Goal: Entertainment & Leisure: Consume media (video, audio)

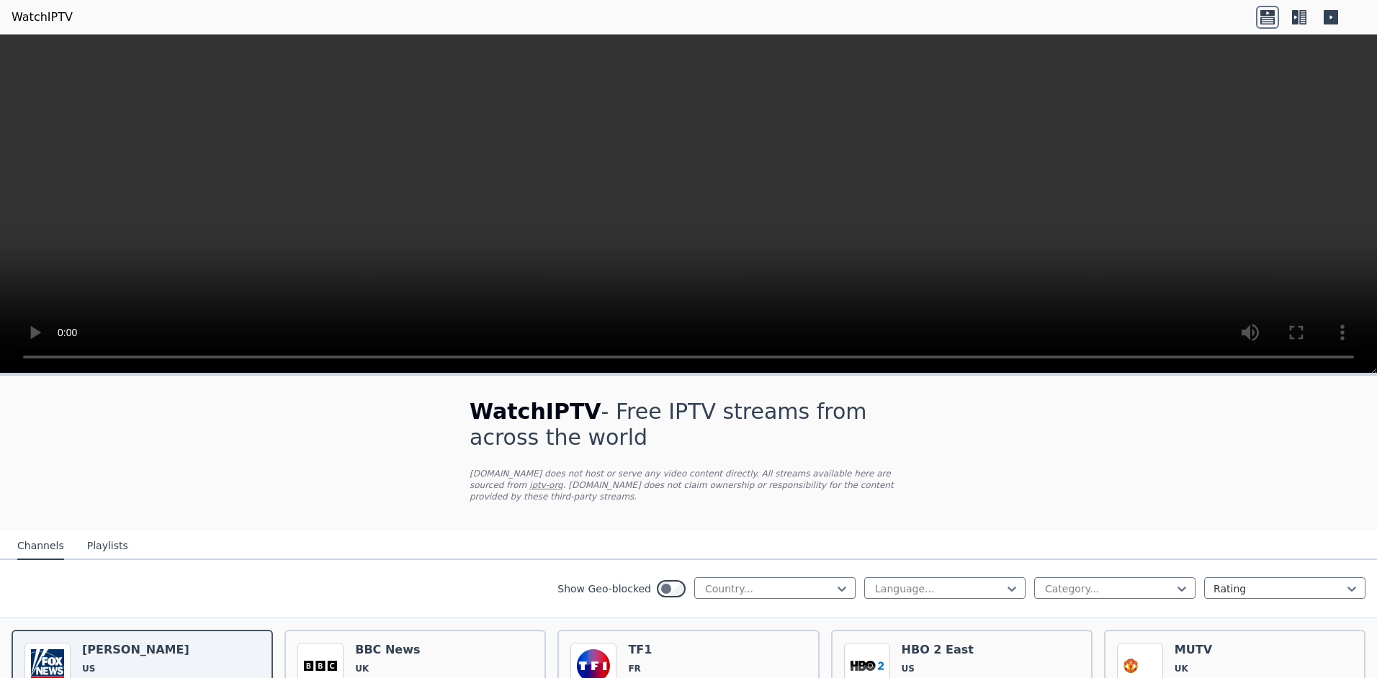
select select "****"
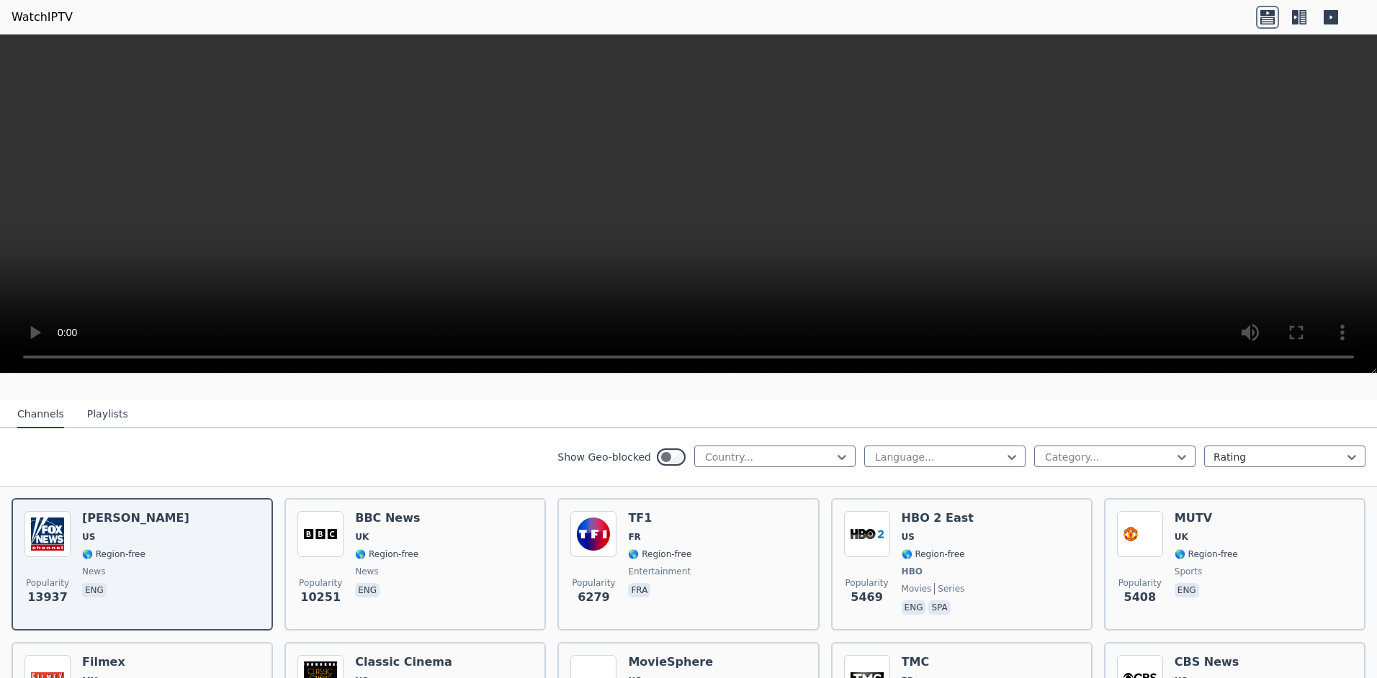
scroll to position [144, 0]
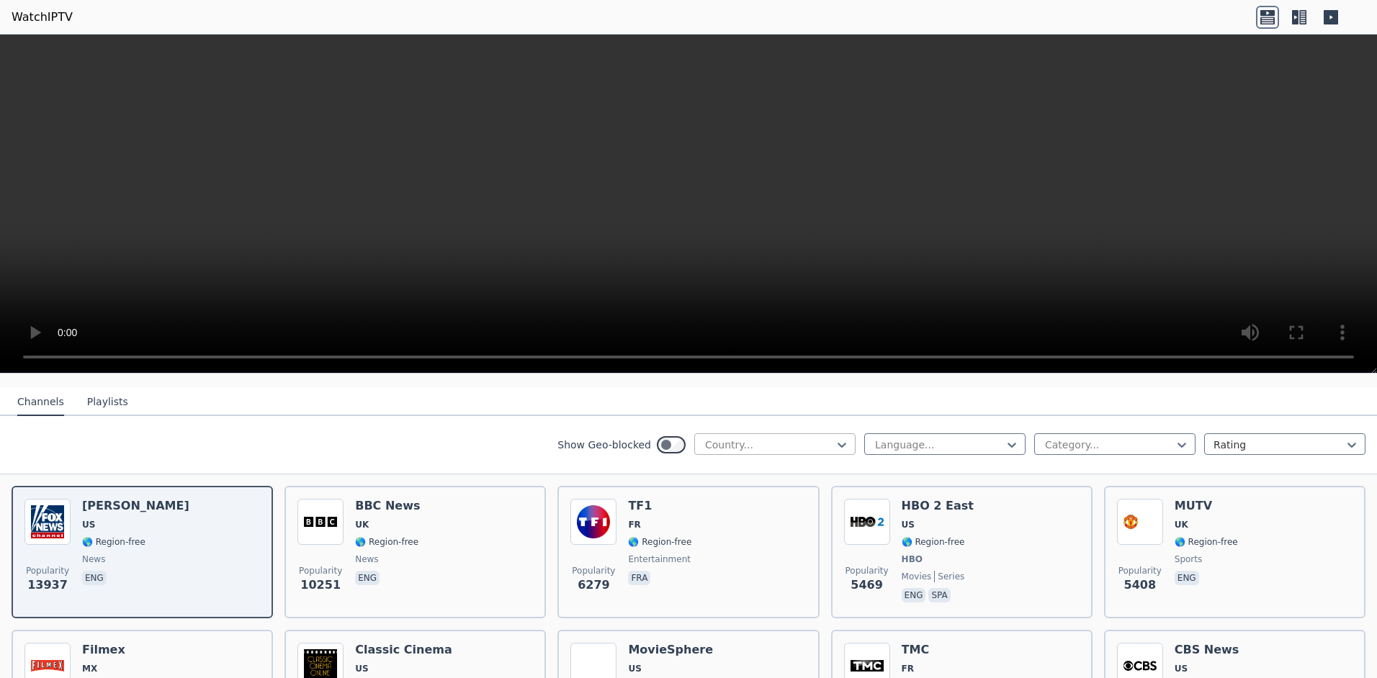
click at [772, 438] on div at bounding box center [769, 445] width 131 height 14
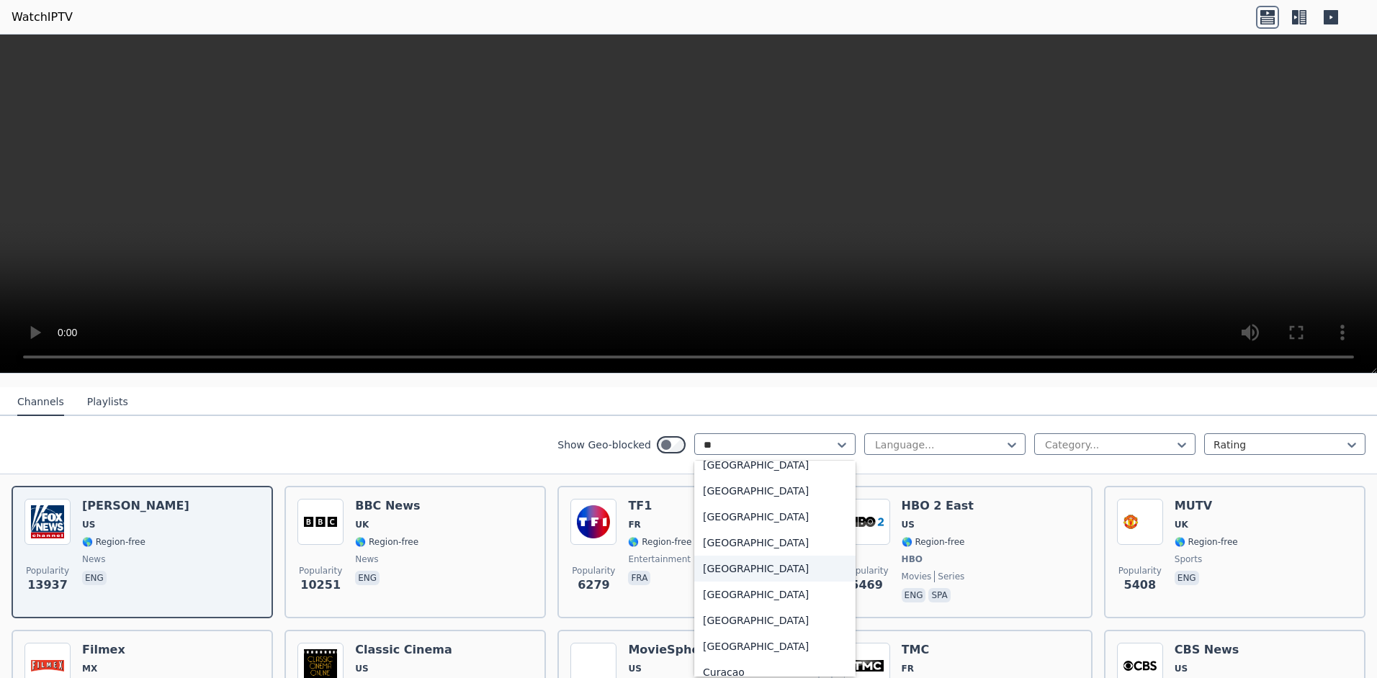
scroll to position [0, 0]
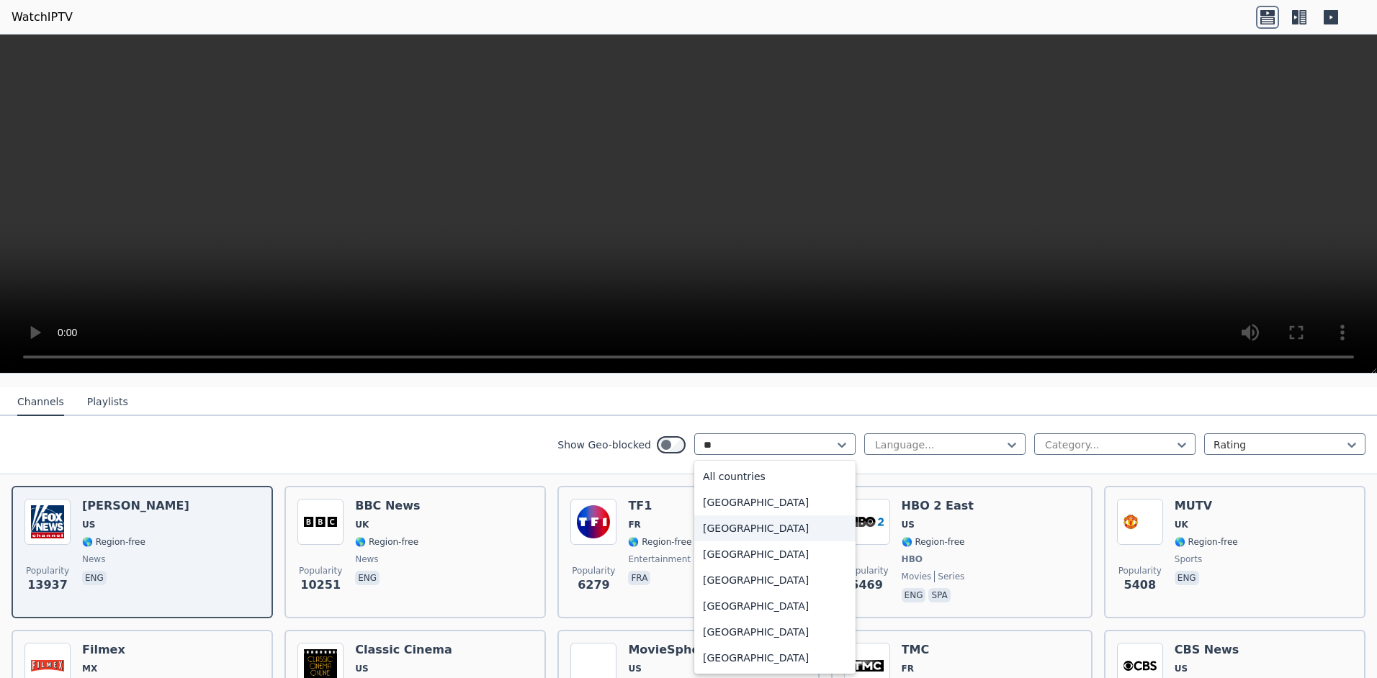
type input "***"
click at [773, 516] on div "[GEOGRAPHIC_DATA]" at bounding box center [774, 529] width 161 height 26
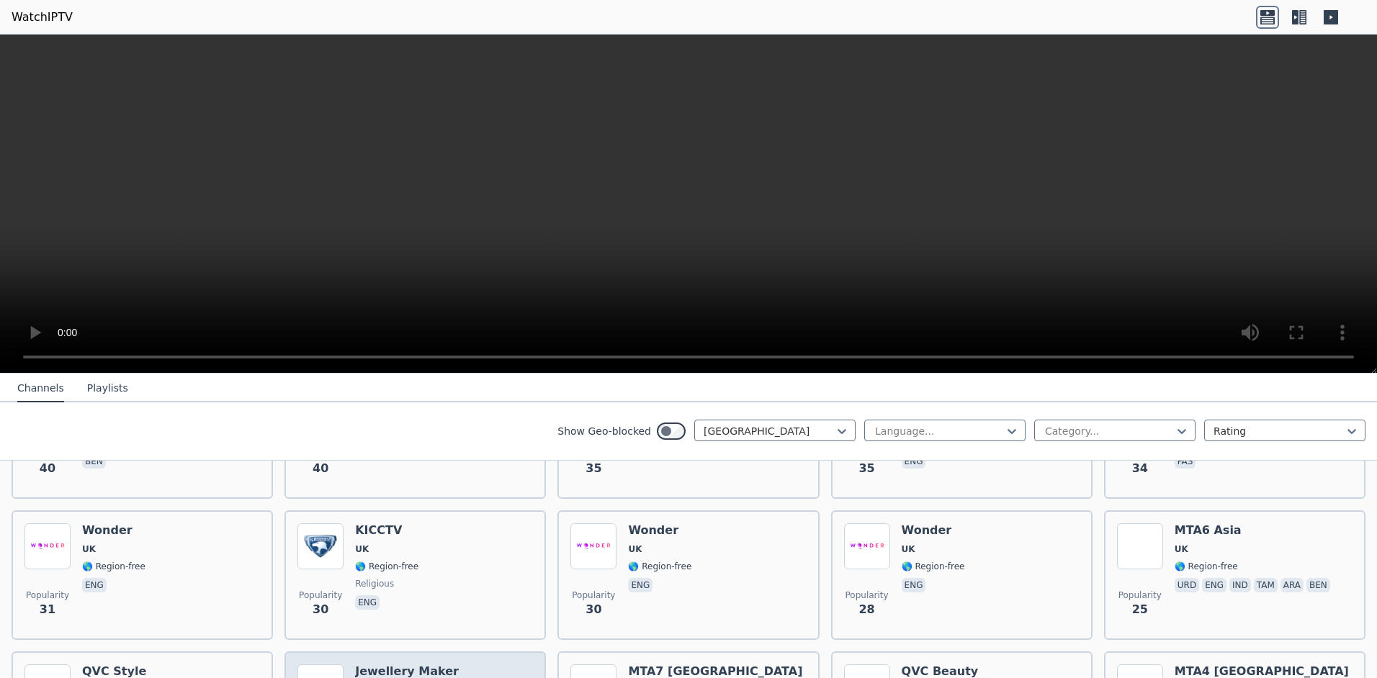
scroll to position [1533, 0]
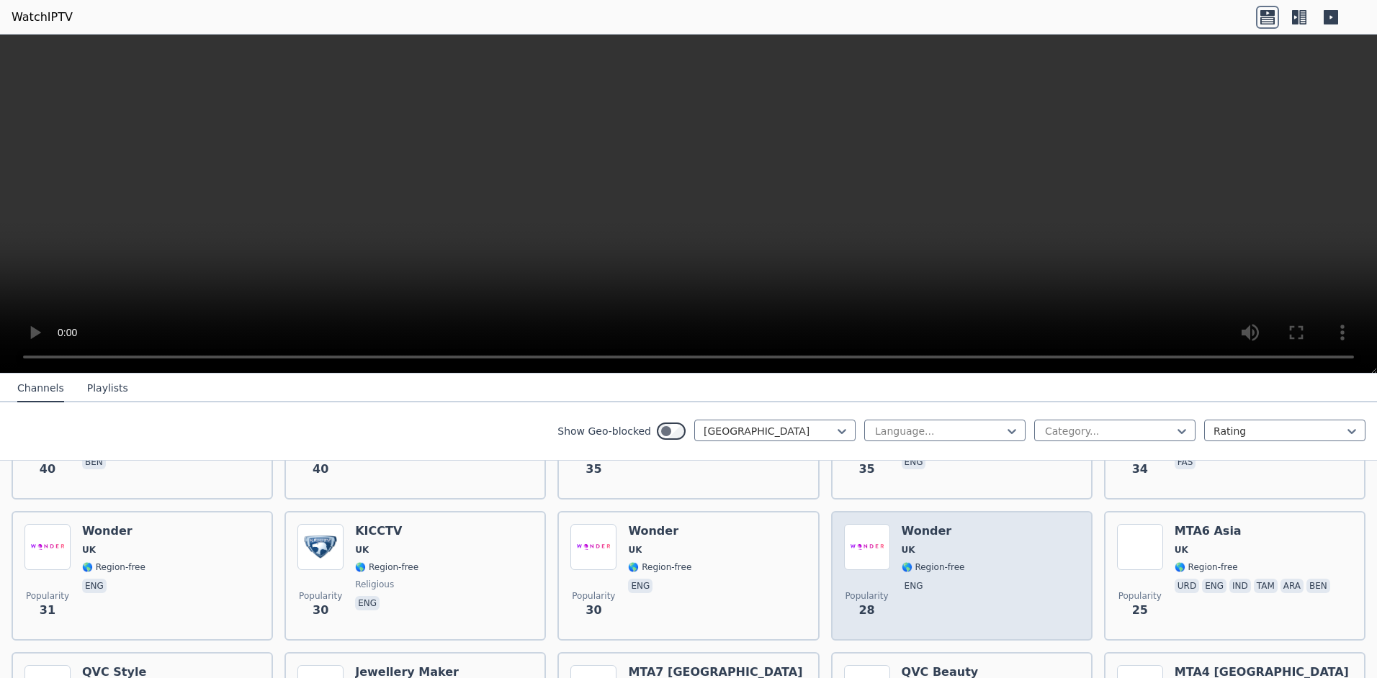
click at [1022, 537] on div "Popularity 28 Wonder UK 🌎 Region-free eng" at bounding box center [962, 576] width 236 height 104
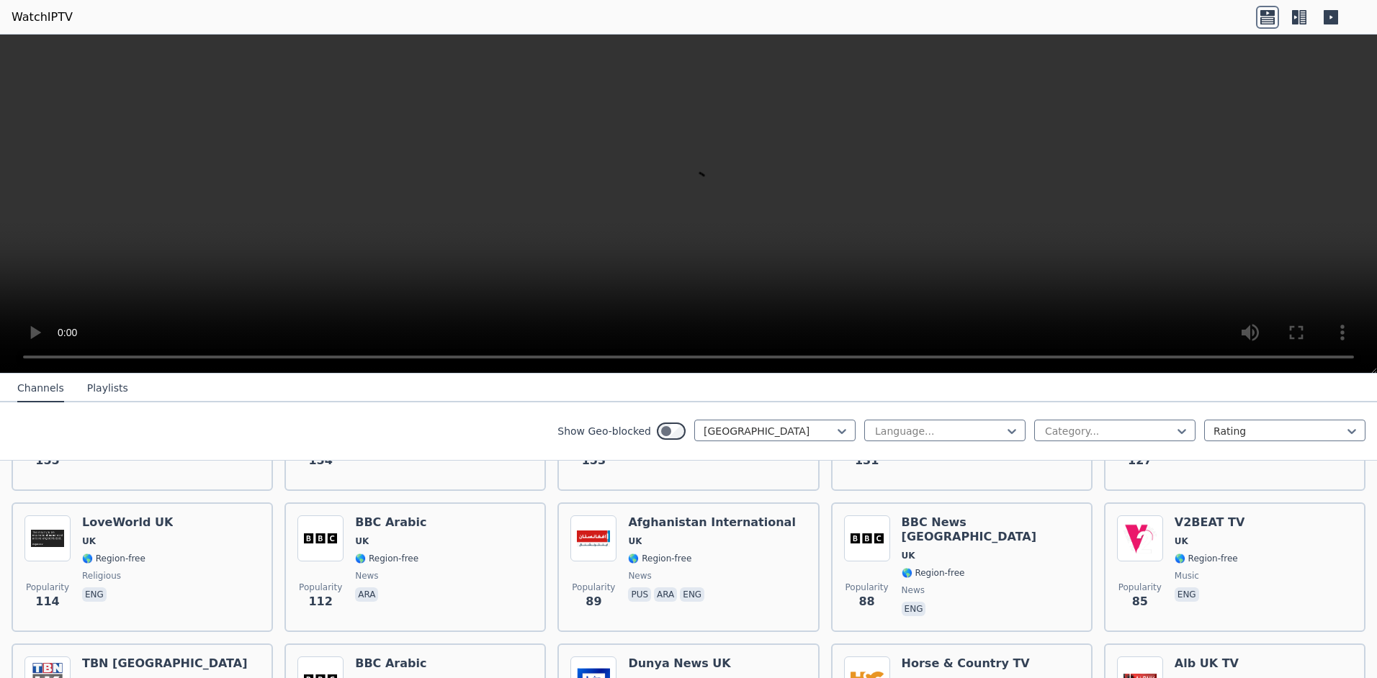
scroll to position [669, 0]
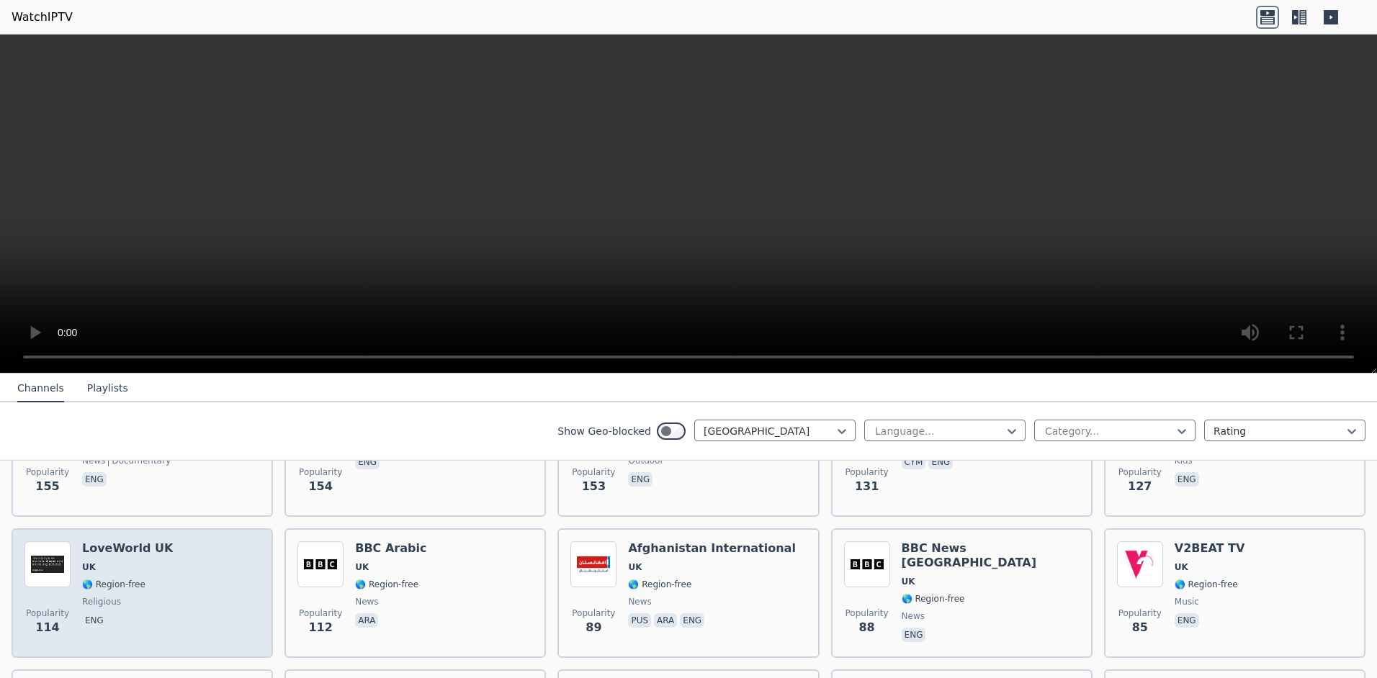
click at [161, 557] on div "Popularity 114 LoveWorld [GEOGRAPHIC_DATA] [GEOGRAPHIC_DATA] 🌎 Region-free reli…" at bounding box center [142, 594] width 236 height 104
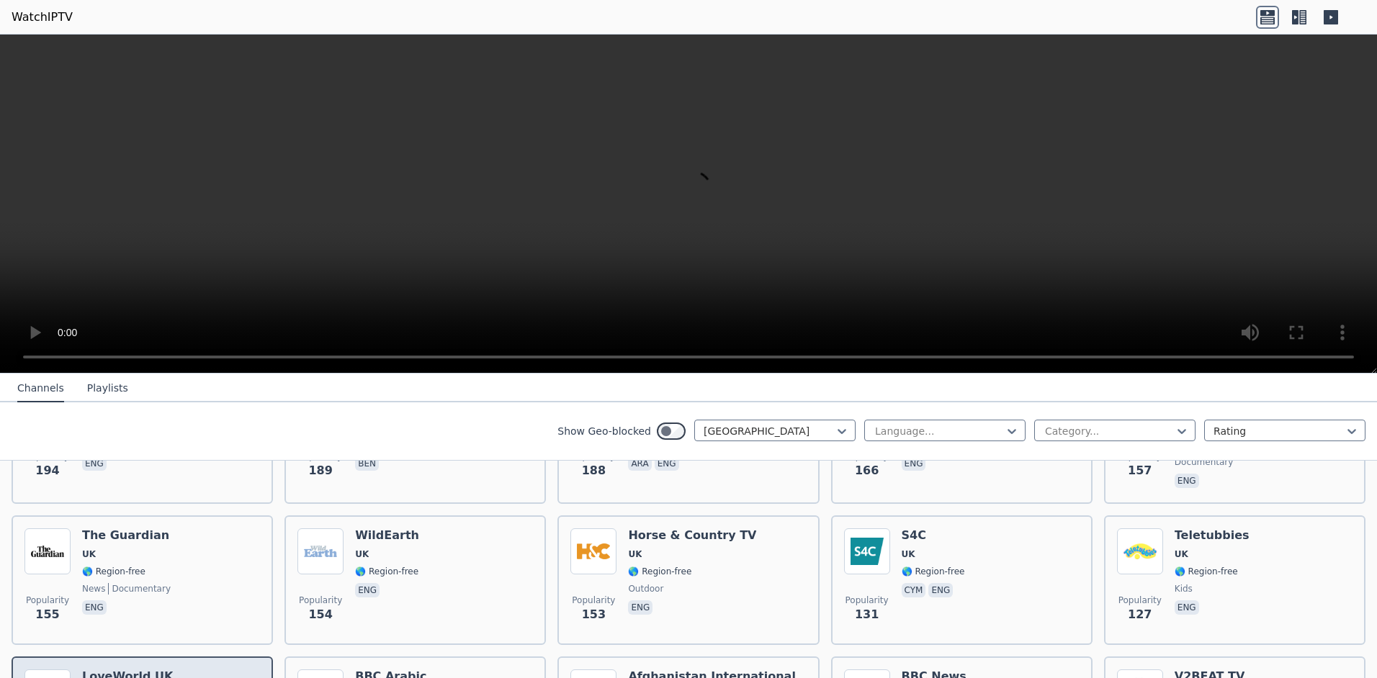
scroll to position [525, 0]
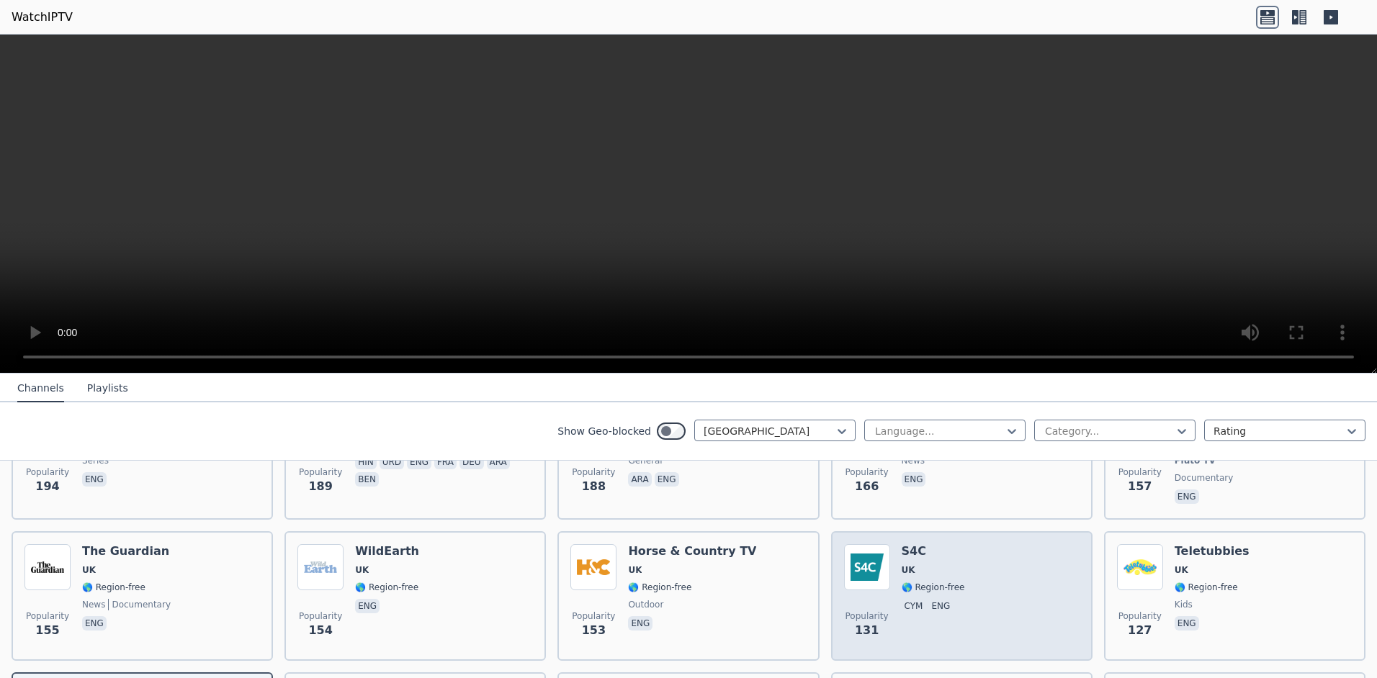
click at [934, 552] on div "S4C UK 🌎 Region-free cym eng" at bounding box center [933, 596] width 63 height 104
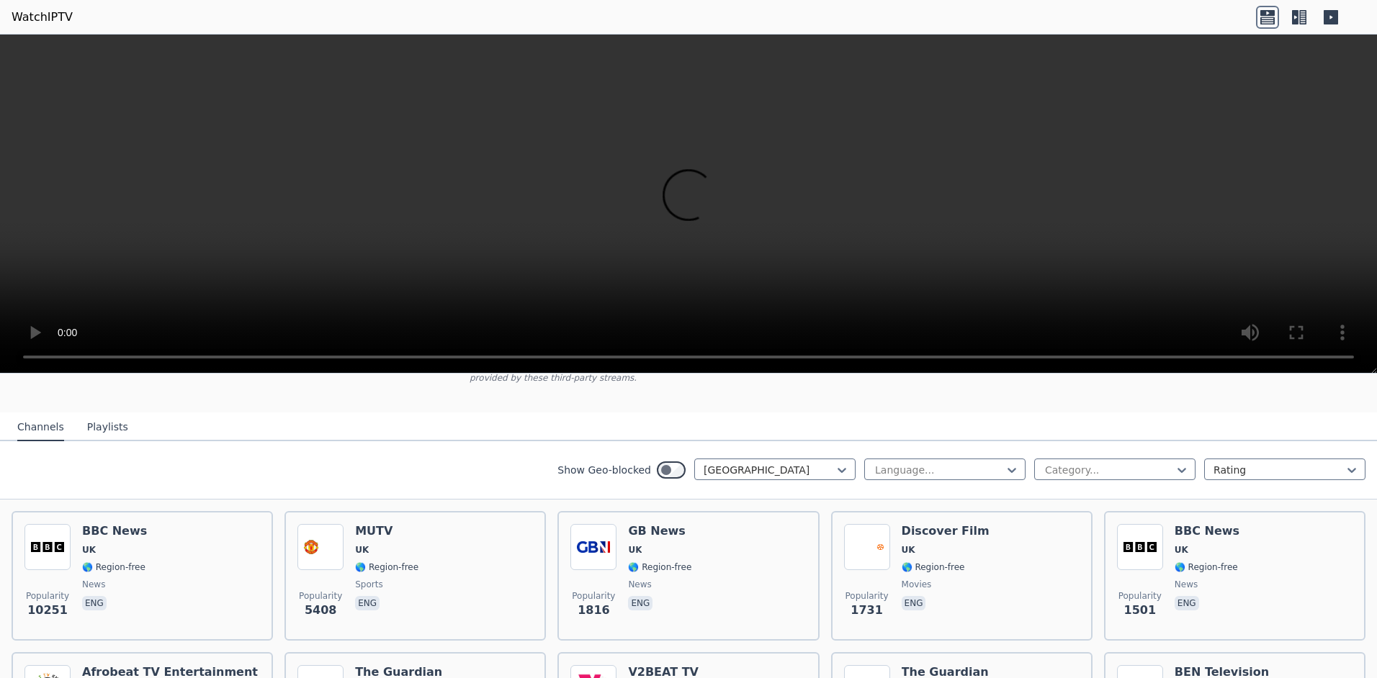
scroll to position [93, 0]
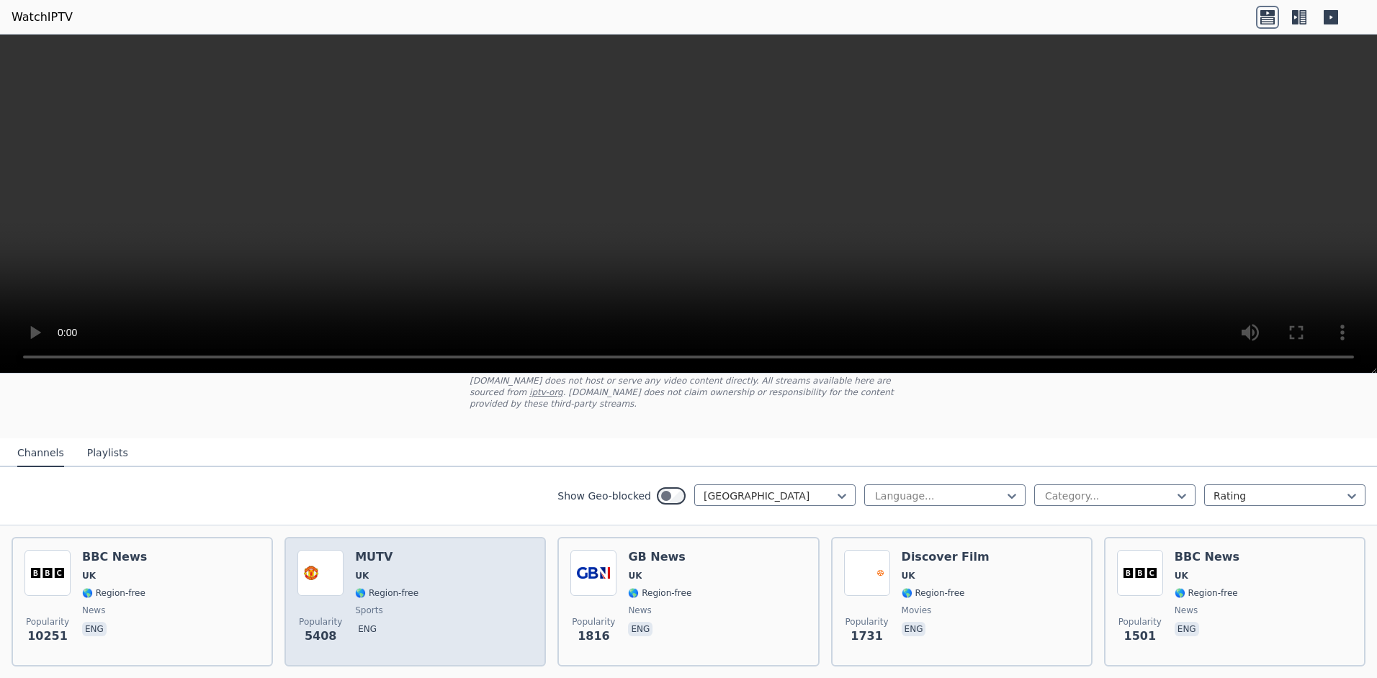
click at [444, 576] on div "Popularity 5408 MUTV [GEOGRAPHIC_DATA] 🌎 Region-free sports eng" at bounding box center [415, 602] width 236 height 104
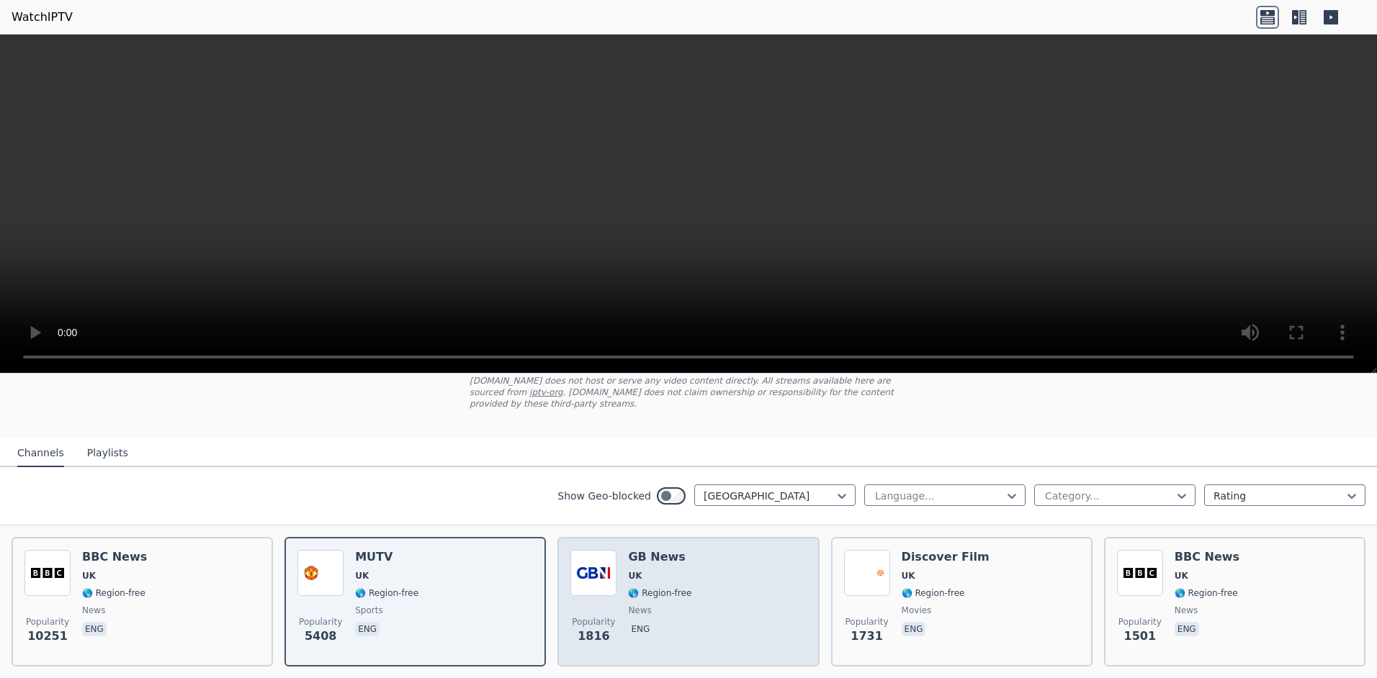
click at [670, 553] on div "GB News UK 🌎 Region-free news eng" at bounding box center [659, 602] width 63 height 104
